Goal: Task Accomplishment & Management: Complete application form

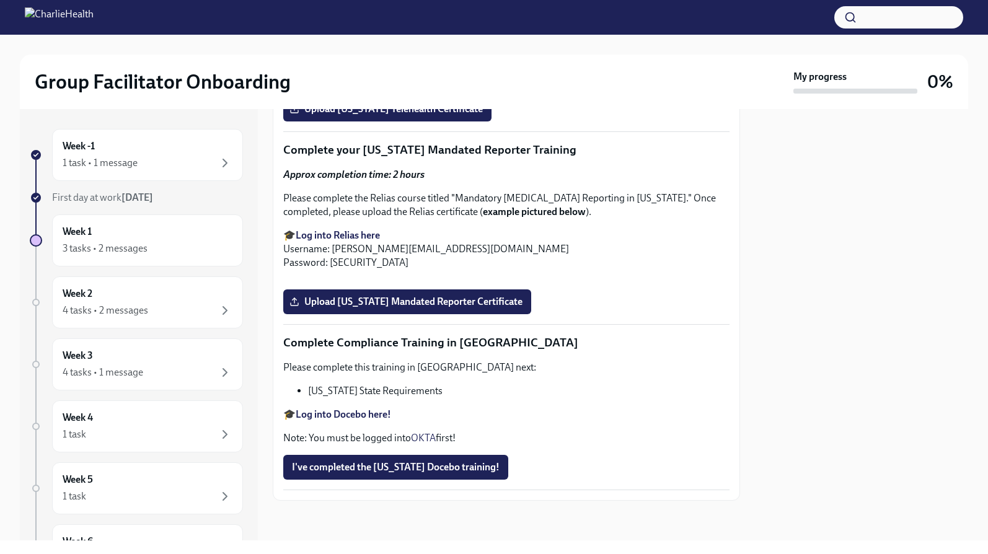
click at [94, 22] on img at bounding box center [59, 17] width 69 height 20
click at [148, 147] on div "Week -1 1 task • 1 message" at bounding box center [148, 154] width 170 height 31
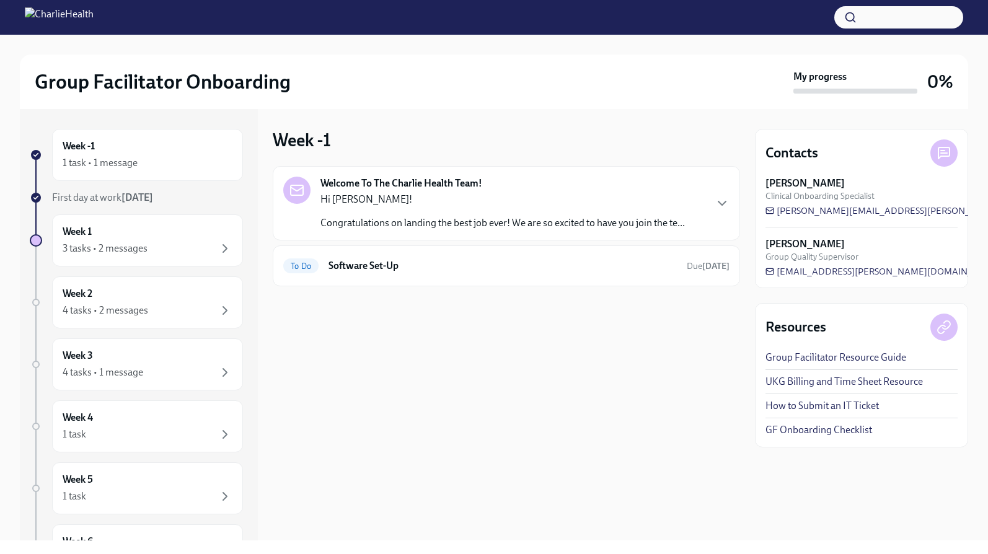
click at [430, 201] on p "Hi [PERSON_NAME]!" at bounding box center [502, 200] width 364 height 14
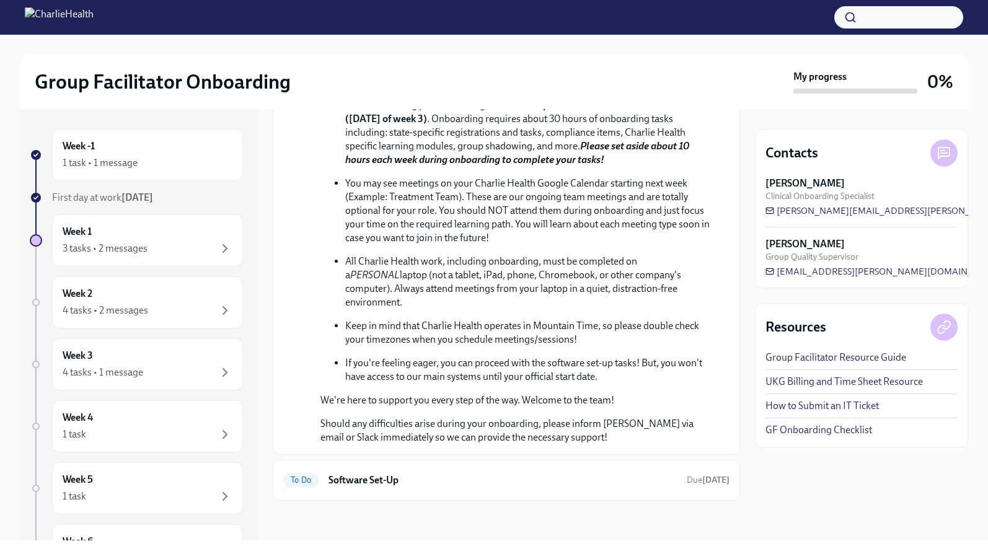
scroll to position [411, 0]
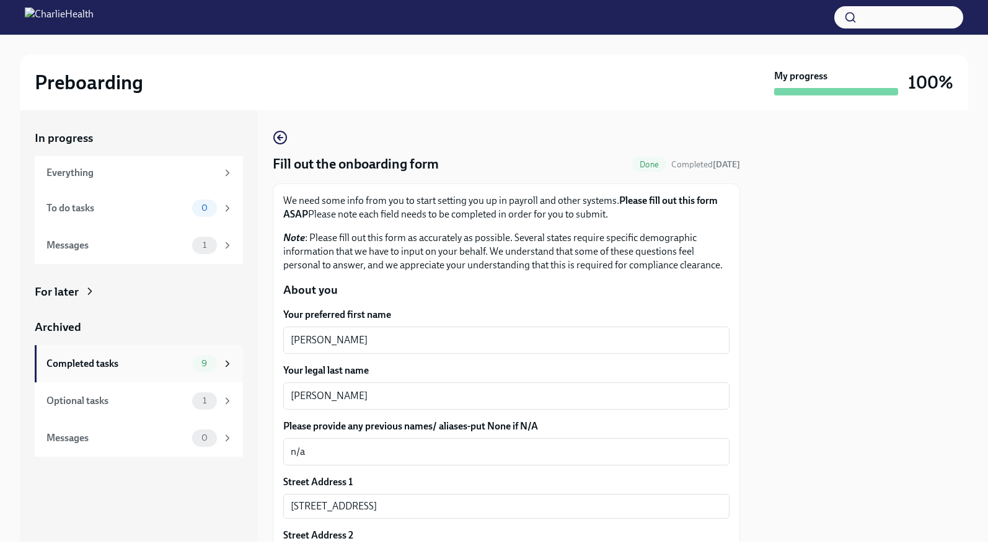
click at [141, 361] on div "Completed tasks" at bounding box center [116, 364] width 141 height 14
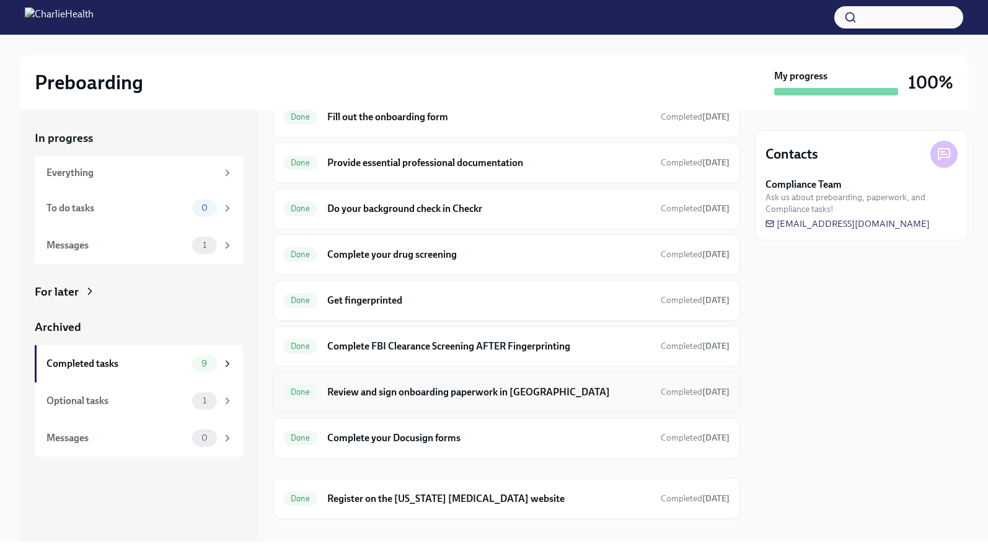
scroll to position [57, 0]
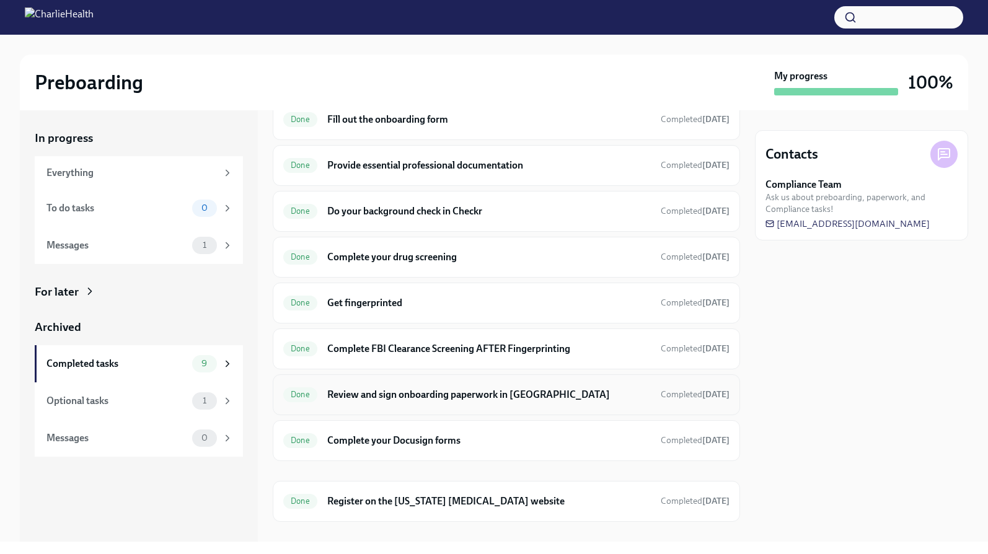
click at [436, 403] on div "Done Review and sign onboarding paperwork in UKG Completed 14 days ago" at bounding box center [506, 395] width 446 height 20
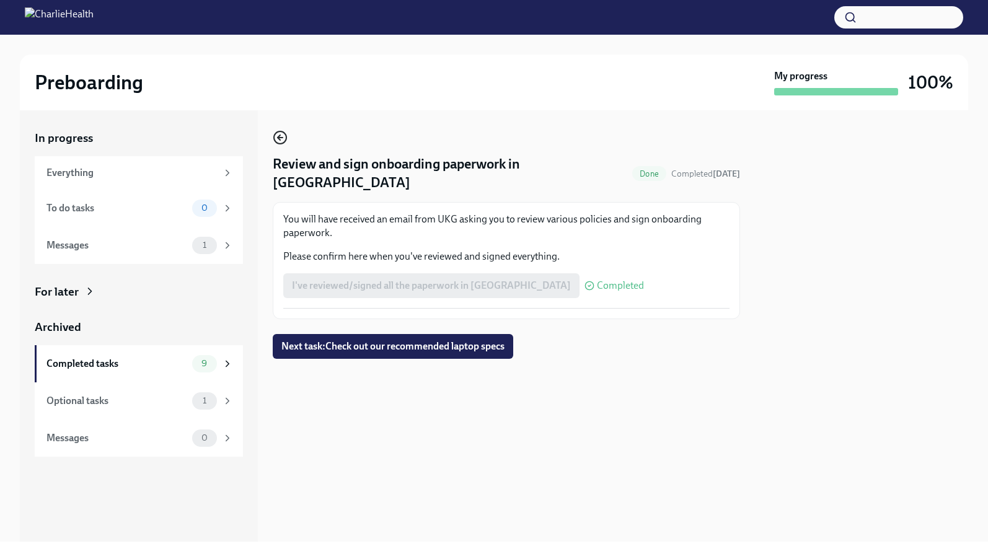
click at [280, 141] on icon "button" at bounding box center [280, 137] width 15 height 15
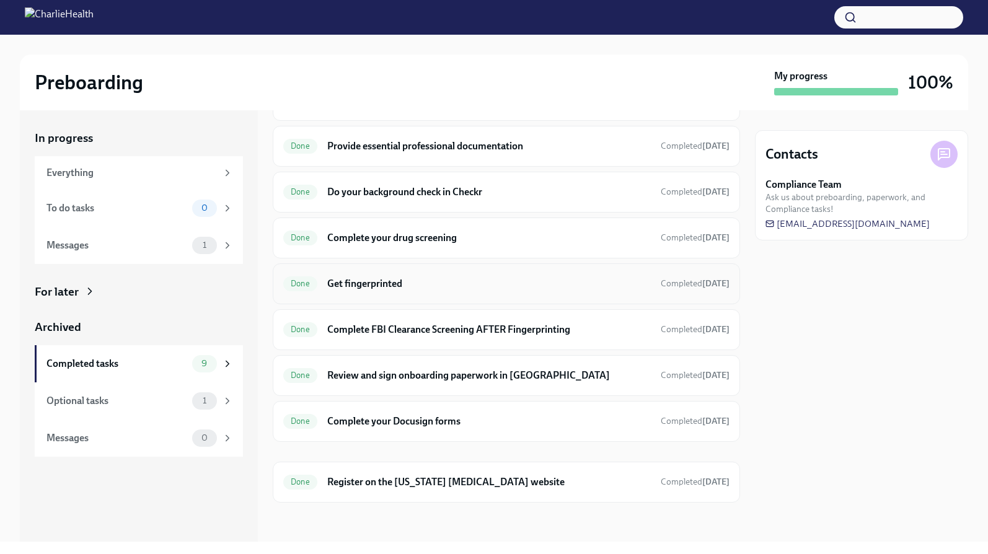
scroll to position [62, 0]
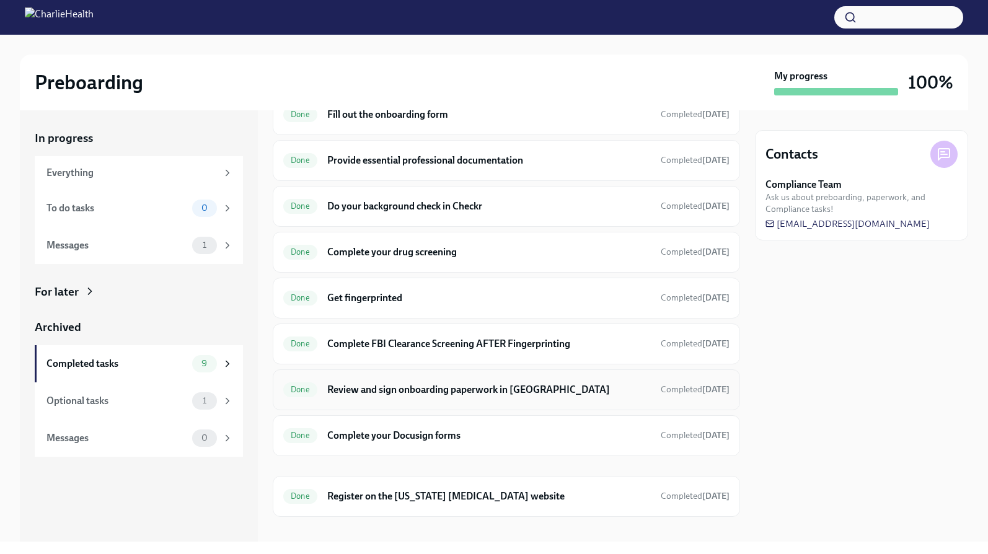
click at [441, 392] on h6 "Review and sign onboarding paperwork in UKG" at bounding box center [489, 390] width 324 height 14
